Goal: Information Seeking & Learning: Learn about a topic

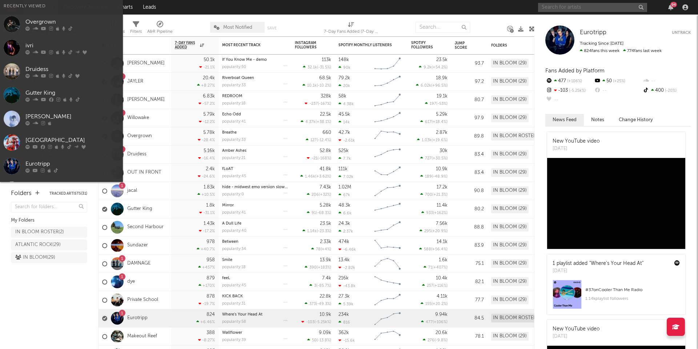
click at [553, 7] on input "text" at bounding box center [592, 7] width 109 height 9
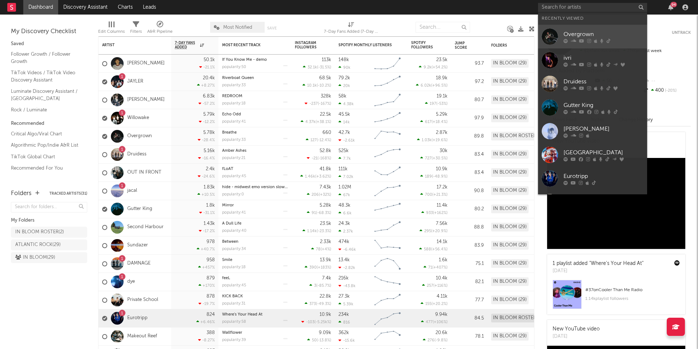
click at [572, 33] on div "Overgrown" at bounding box center [604, 34] width 80 height 9
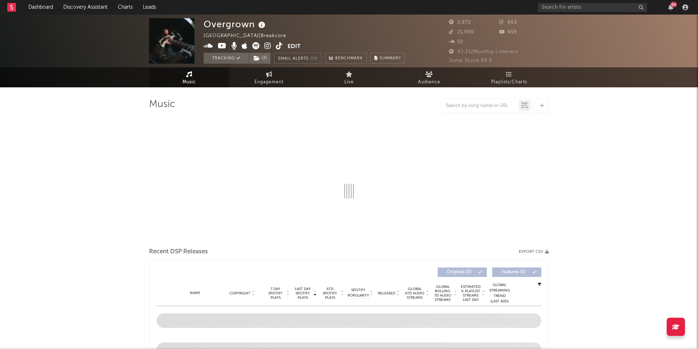
select select "1w"
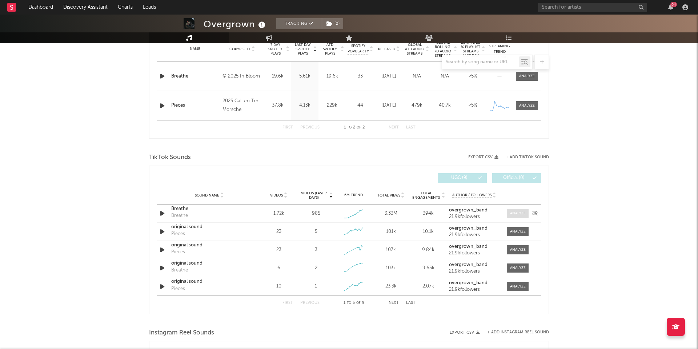
click at [512, 212] on div at bounding box center [518, 213] width 16 height 5
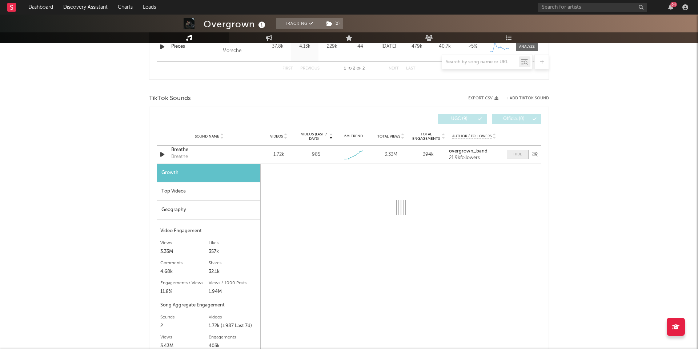
scroll to position [361, 0]
select select "1w"
